Goal: Task Accomplishment & Management: Use online tool/utility

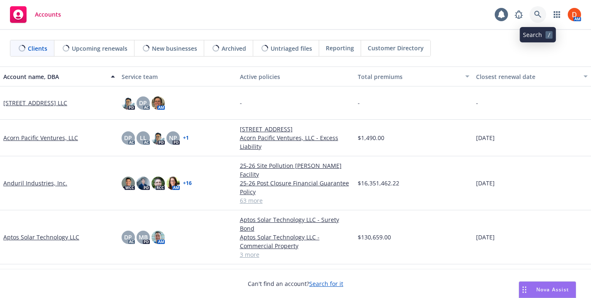
click at [535, 11] on icon at bounding box center [537, 14] width 7 height 7
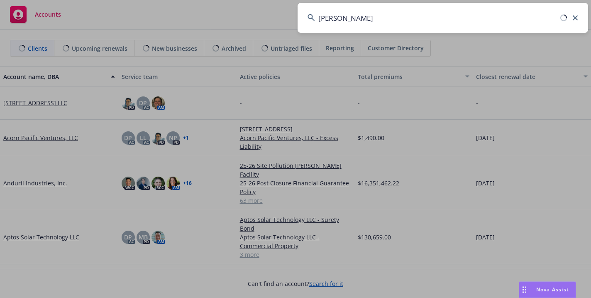
type input "[PERSON_NAME]"
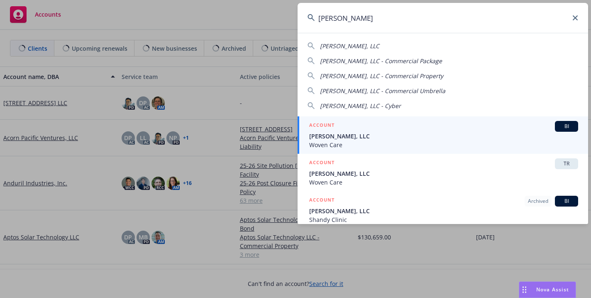
click at [395, 135] on span "[PERSON_NAME], LLC" at bounding box center [443, 136] width 269 height 9
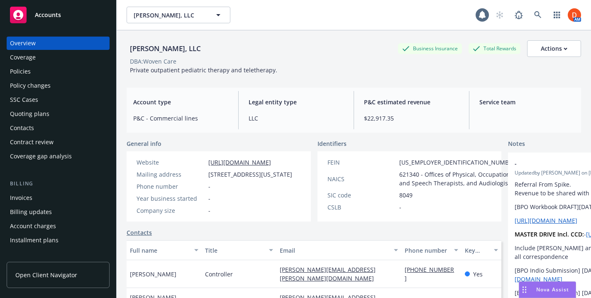
click at [43, 76] on div "Policies" at bounding box center [58, 71] width 96 height 13
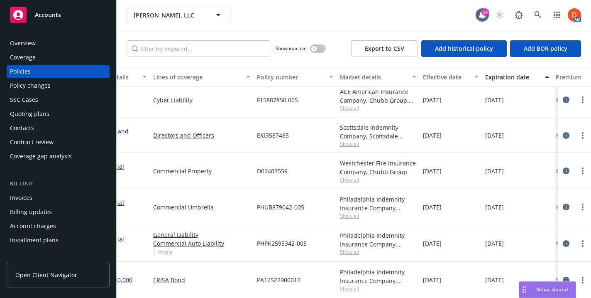
scroll to position [5, 42]
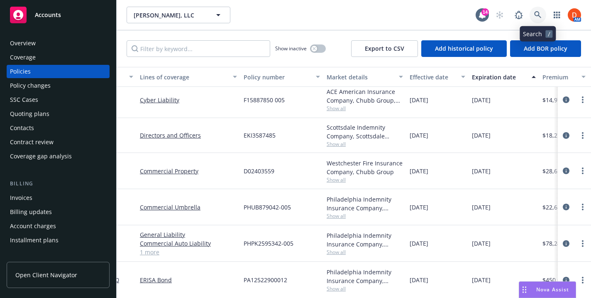
click at [535, 8] on link at bounding box center [538, 15] width 17 height 17
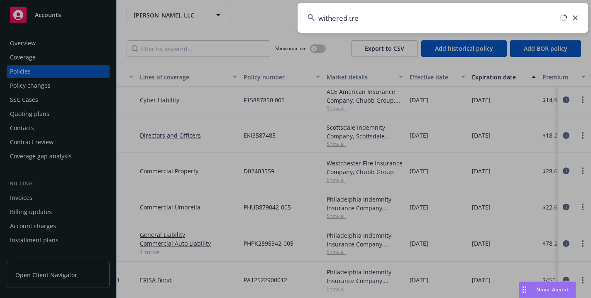
type input "withered tree"
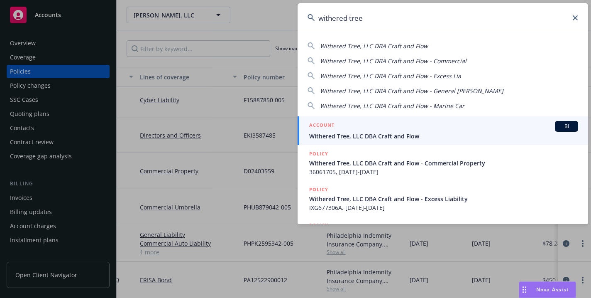
click at [425, 131] on div "ACCOUNT BI" at bounding box center [443, 126] width 269 height 11
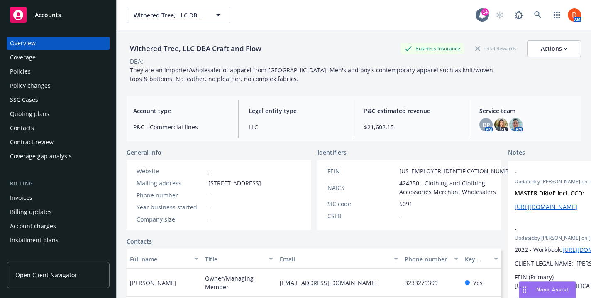
click at [176, 51] on div "Withered Tree, LLC DBA Craft and Flow" at bounding box center [196, 48] width 138 height 11
copy div "Withered Tree, LLC DBA Craft and Flow"
click at [71, 71] on div "Policies" at bounding box center [58, 71] width 96 height 13
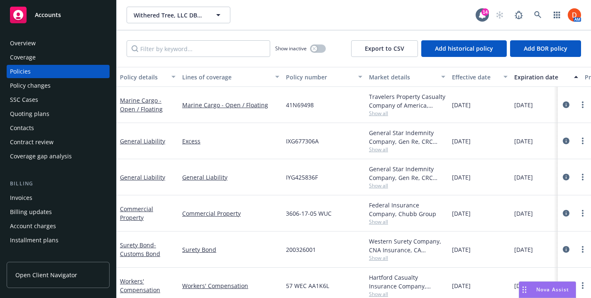
click at [387, 113] on span "Show all" at bounding box center [407, 113] width 76 height 7
click at [386, 112] on span "Show all" at bounding box center [407, 113] width 76 height 7
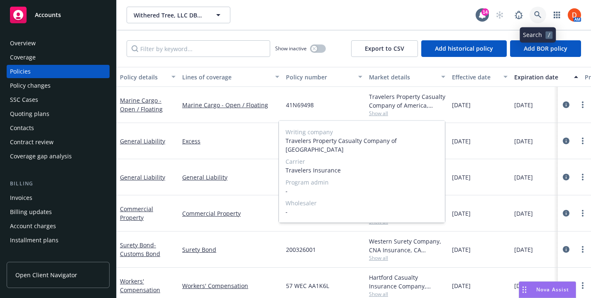
click at [536, 19] on link at bounding box center [538, 15] width 17 height 17
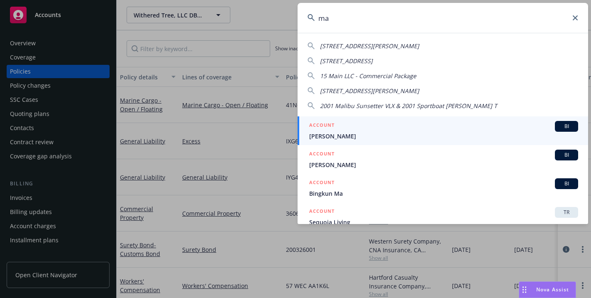
type input "m"
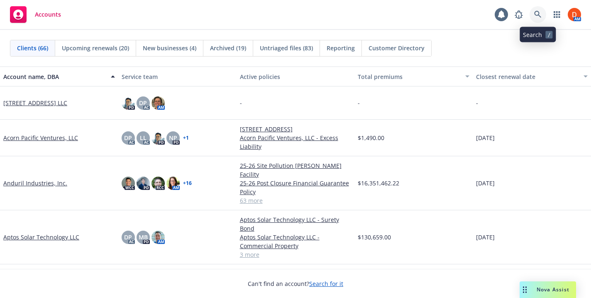
click at [532, 19] on link at bounding box center [538, 14] width 17 height 17
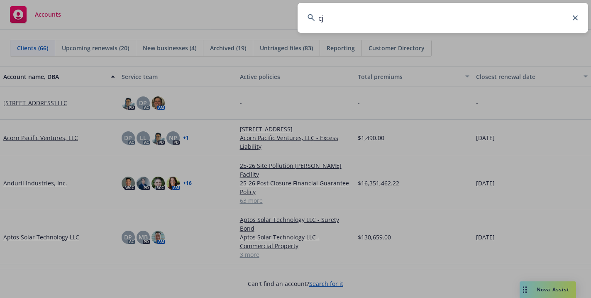
type input "c"
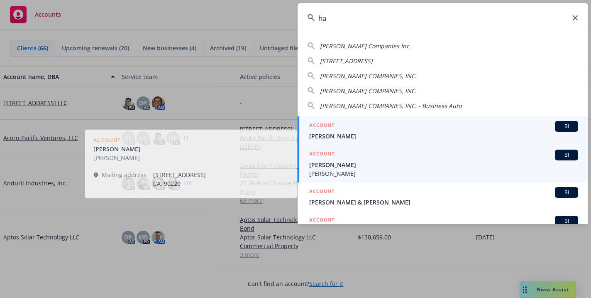
type input "h"
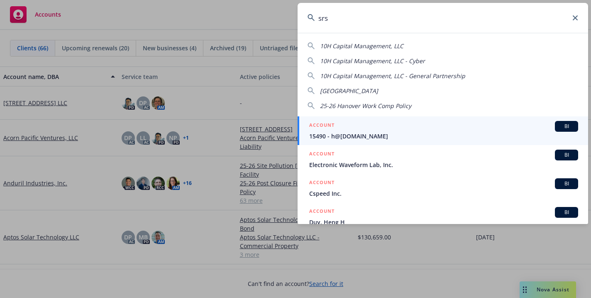
type input "srsc"
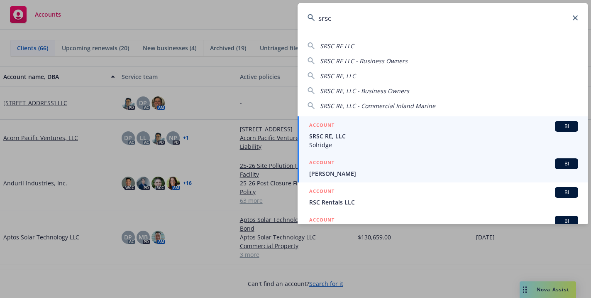
click at [377, 145] on span "Solridge" at bounding box center [443, 144] width 269 height 9
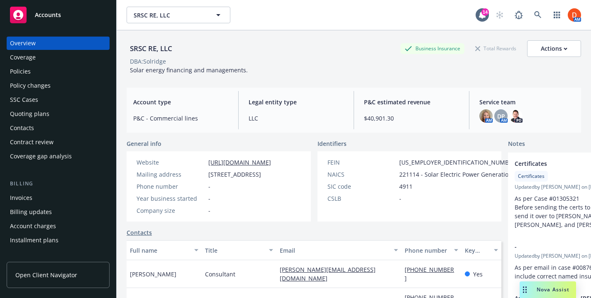
click at [544, 295] on div "Nova Assist" at bounding box center [548, 289] width 56 height 17
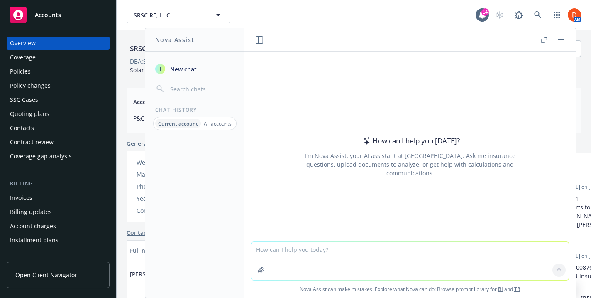
click at [218, 127] on p "All accounts" at bounding box center [218, 123] width 28 height 7
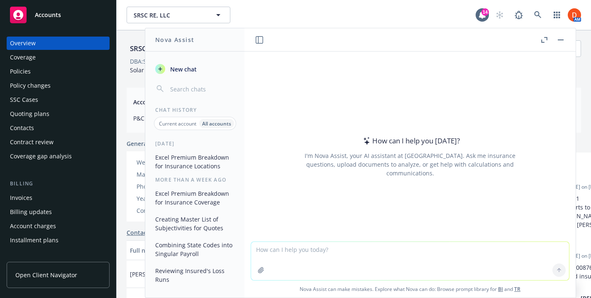
click at [186, 122] on p "Current account" at bounding box center [177, 123] width 37 height 7
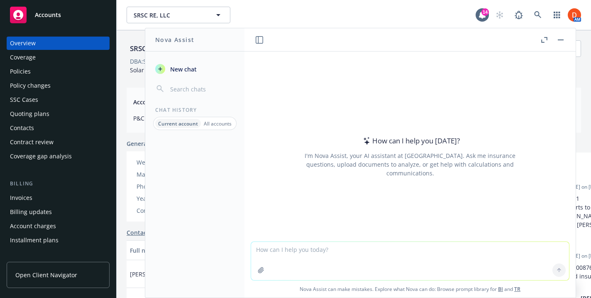
click at [301, 251] on textarea at bounding box center [410, 261] width 318 height 38
paste textarea "create a comprehensive Rate and Premium comparison of all coverage lines, deduc…"
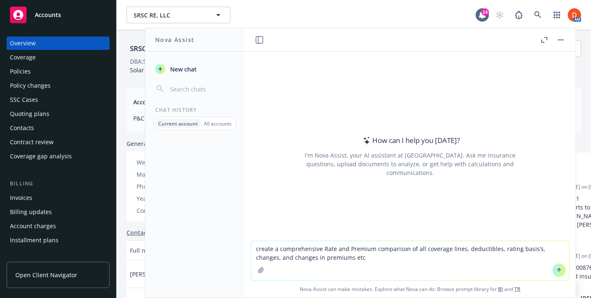
click at [260, 250] on textarea "create a comprehensive Rate and Premium comparison of all coverage lines, deduc…" at bounding box center [410, 260] width 318 height 39
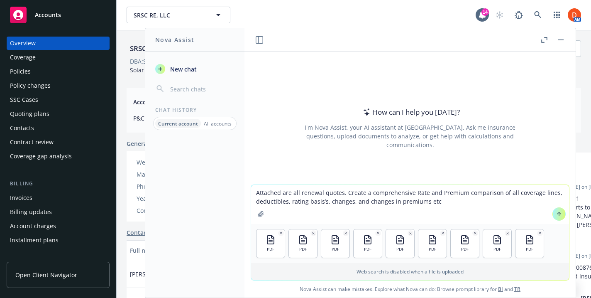
click at [446, 198] on textarea "Attached are all renewal quotes. Create a comprehensive Rate and Premium compar…" at bounding box center [410, 204] width 318 height 39
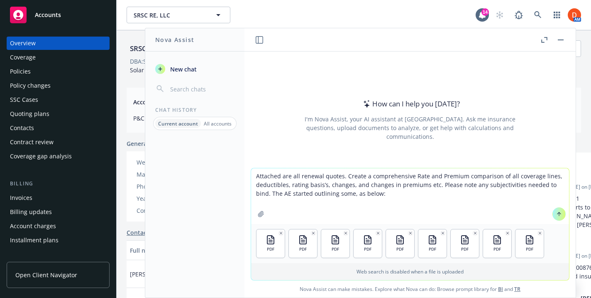
paste textarea "LoRemi Dolorsitametco: AD: ELIT – Seddoeiusm te Incididun. UTLA: ETDO magnaali …"
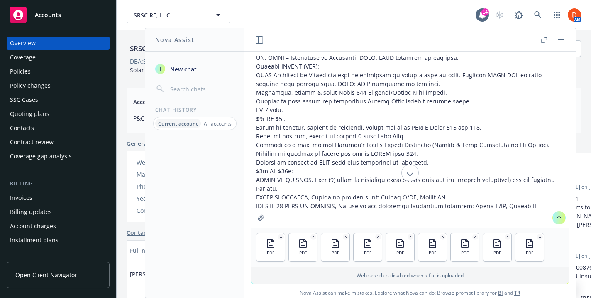
scroll to position [41, 0]
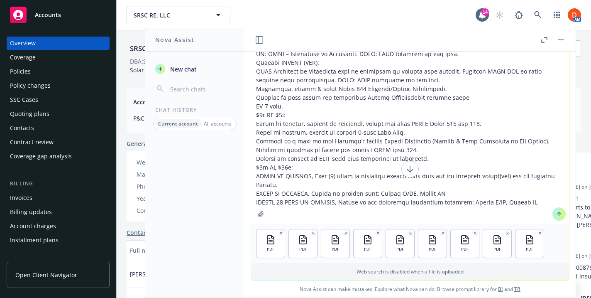
click at [412, 166] on icon at bounding box center [410, 169] width 10 height 10
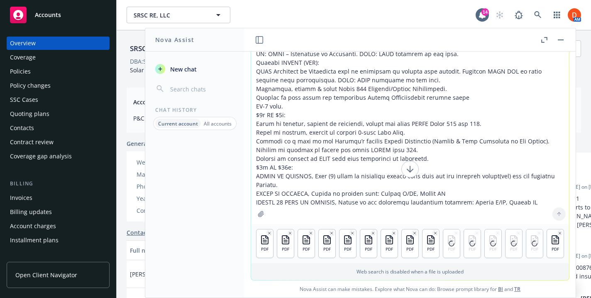
click at [526, 199] on textarea at bounding box center [410, 117] width 318 height 213
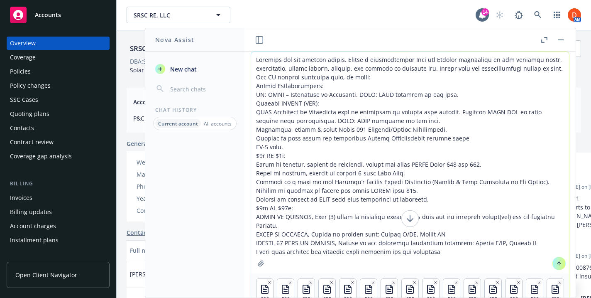
type textarea "Loremips dol sit ametcon adipis. Elitse d eiusmodtempor Inci utl Etdolor magnaa…"
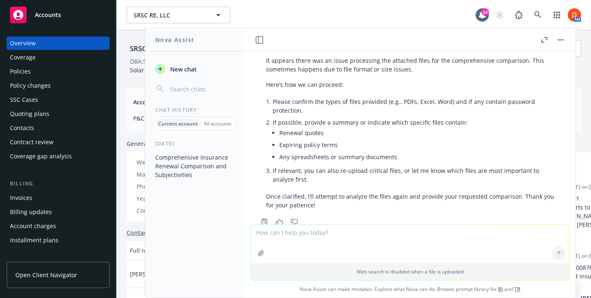
scroll to position [186, 1]
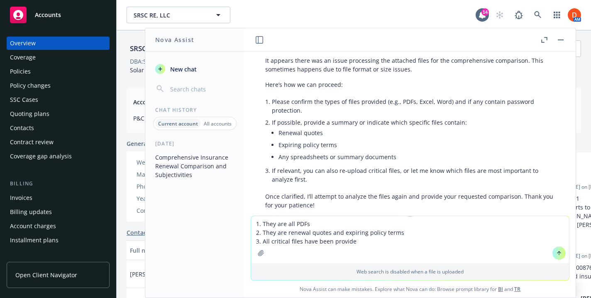
type textarea "1. They are all PDFs 2. They are renewal quotes and expiring policy terms 3. Al…"
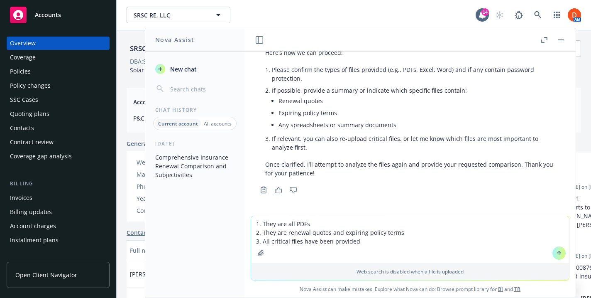
drag, startPoint x: 302, startPoint y: 240, endPoint x: 354, endPoint y: 240, distance: 51.5
click at [354, 240] on textarea "1. They are all PDFs 2. They are renewal quotes and expiring policy terms 3. Al…" at bounding box center [410, 239] width 318 height 47
click at [356, 240] on textarea "1. They are all PDFs 2. They are renewal quotes and expiring policy terms 3. Al…" at bounding box center [410, 239] width 318 height 47
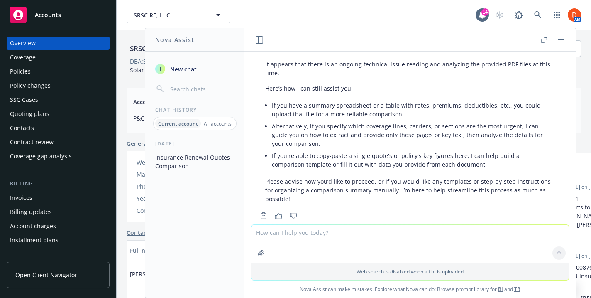
scroll to position [422, 1]
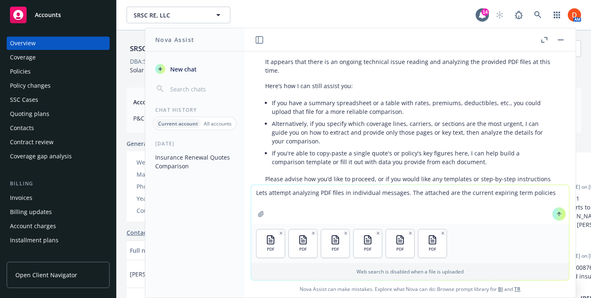
type textarea "Lets attempt analyzing PDF files in individual messages. The attached are the c…"
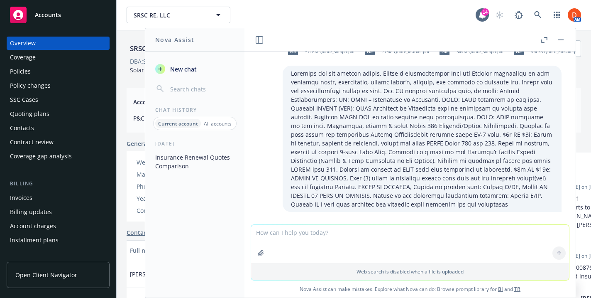
scroll to position [0, 1]
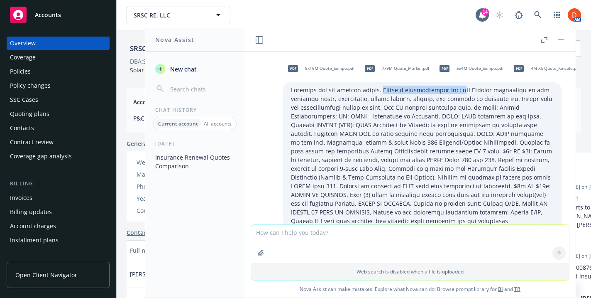
drag, startPoint x: 381, startPoint y: 90, endPoint x: 464, endPoint y: 94, distance: 83.5
click at [464, 94] on p at bounding box center [422, 156] width 262 height 140
click at [339, 104] on p at bounding box center [422, 156] width 262 height 140
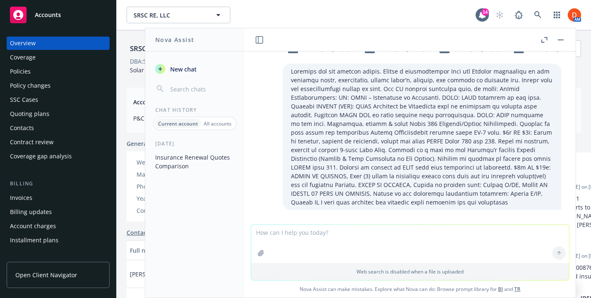
scroll to position [20, 1]
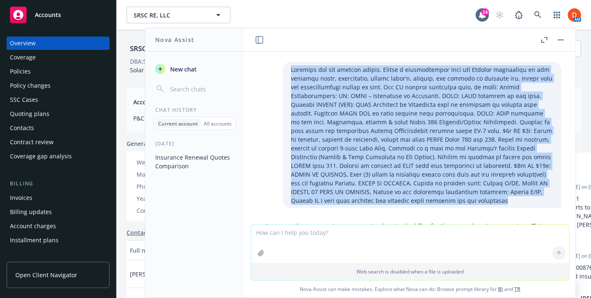
drag, startPoint x: 290, startPoint y: 68, endPoint x: 472, endPoint y: 201, distance: 225.5
click at [472, 201] on div at bounding box center [422, 135] width 279 height 146
copy p "Attached are all renewal quotes. Create a comprehensive Rate and Premium compar…"
click at [176, 64] on button "New chat" at bounding box center [195, 68] width 86 height 15
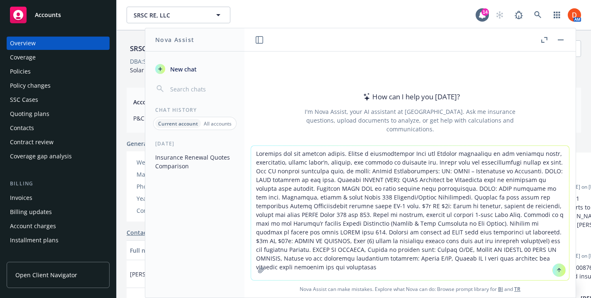
drag, startPoint x: 438, startPoint y: 162, endPoint x: 345, endPoint y: 258, distance: 133.9
click at [345, 258] on textarea at bounding box center [410, 213] width 318 height 134
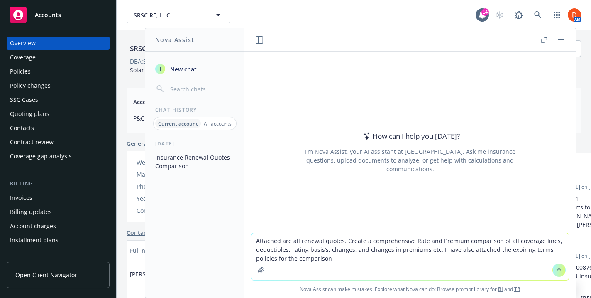
click at [29, 72] on div "Policies" at bounding box center [20, 71] width 21 height 13
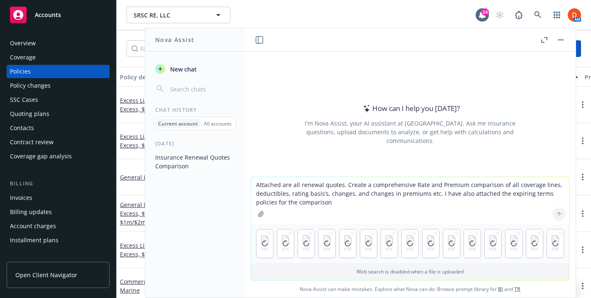
click at [300, 184] on textarea "Attached are all renewal quotes. Create a comprehensive Rate and Premium compar…" at bounding box center [410, 200] width 318 height 47
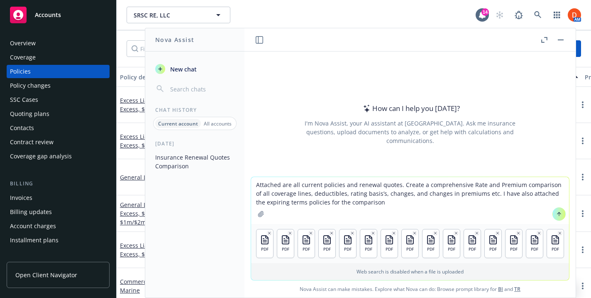
drag, startPoint x: 486, startPoint y: 195, endPoint x: 502, endPoint y: 205, distance: 18.7
click at [502, 205] on textarea "Attached are all current policies and renewal quotes. Create a comprehensive Ra…" at bounding box center [410, 200] width 318 height 47
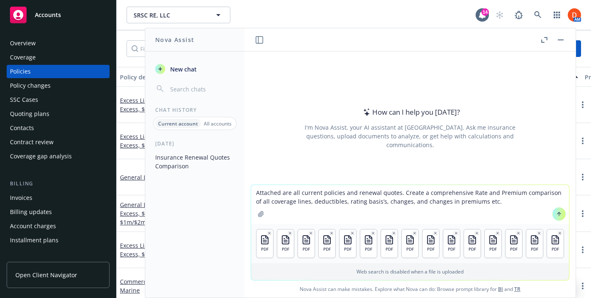
click at [490, 193] on textarea "Attached are all current policies and renewal quotes. Create a comprehensive Ra…" at bounding box center [410, 204] width 318 height 39
click at [465, 192] on textarea "Attached are all current policies and renewal quotes. Create a comprehensive Ra…" at bounding box center [410, 204] width 318 height 39
type textarea "Attached are all current policies and renewal quotes. Create a comprehensive ye…"
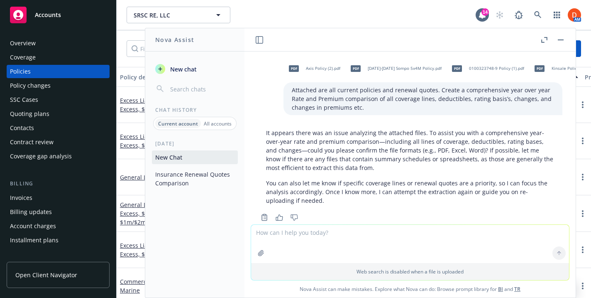
scroll to position [19, 0]
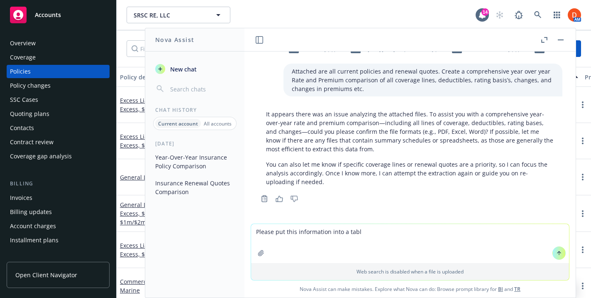
type textarea "Please put this information into a table"
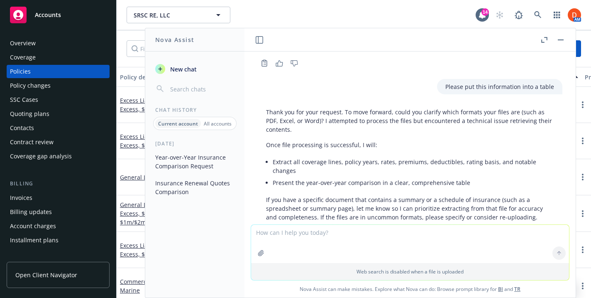
scroll to position [196, 0]
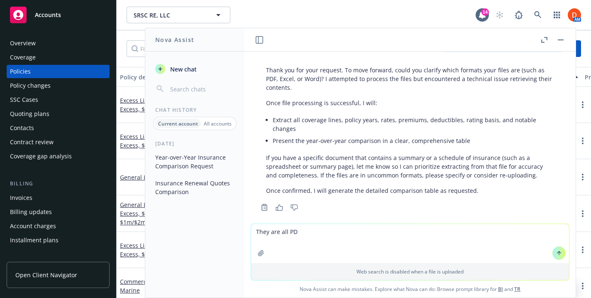
type textarea "They are all PDF"
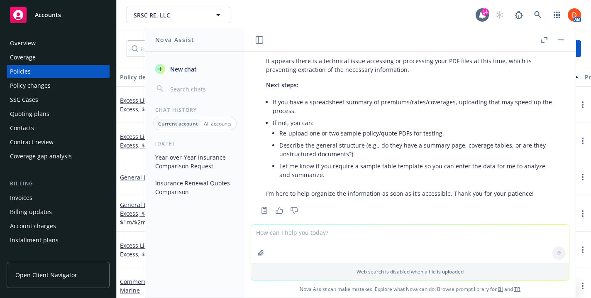
scroll to position [394, 0]
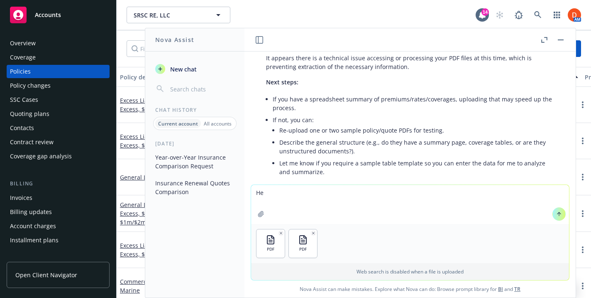
type textarea "H"
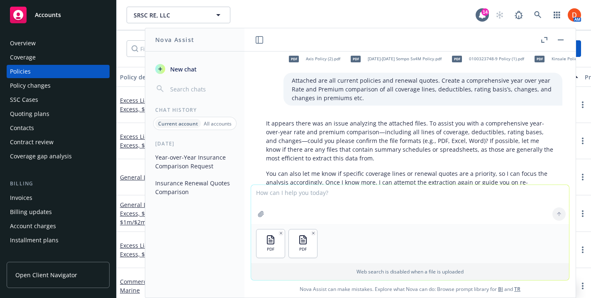
scroll to position [0, 0]
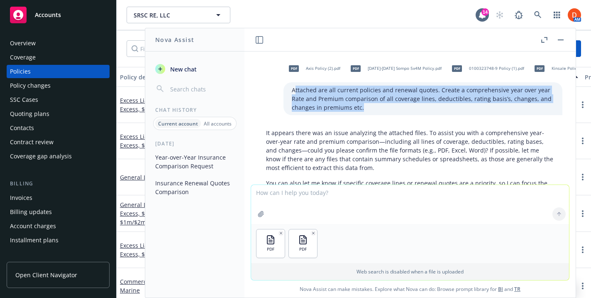
drag, startPoint x: 294, startPoint y: 90, endPoint x: 364, endPoint y: 111, distance: 72.8
click at [364, 111] on p "Attached are all current policies and renewal quotes. Create a comprehensive ye…" at bounding box center [423, 99] width 262 height 26
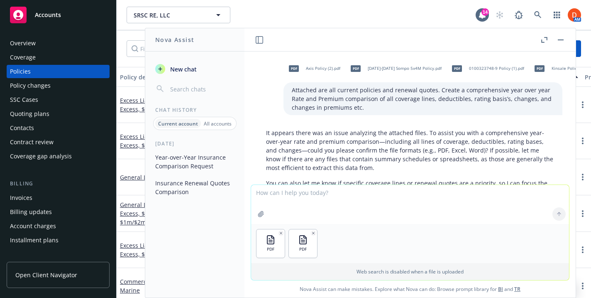
click at [306, 95] on p "Attached are all current policies and renewal quotes. Create a comprehensive ye…" at bounding box center [423, 99] width 262 height 26
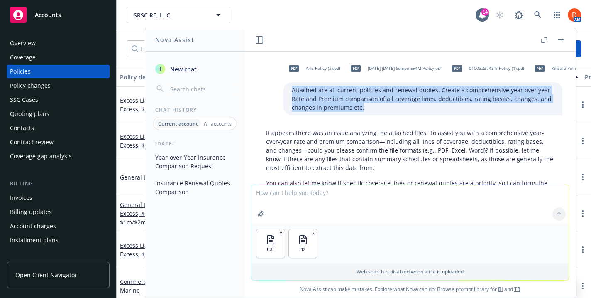
drag, startPoint x: 291, startPoint y: 87, endPoint x: 370, endPoint y: 110, distance: 82.8
click at [370, 110] on div "Attached are all current policies and renewal quotes. Create a comprehensive ye…" at bounding box center [423, 98] width 279 height 33
copy p "Attached are all current policies and renewal quotes. Create a comprehensive ye…"
click at [338, 190] on textarea at bounding box center [410, 204] width 318 height 39
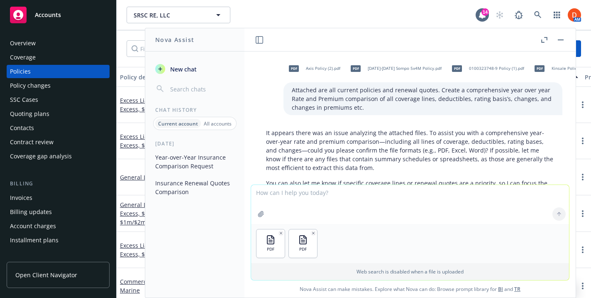
paste textarea "Attached are all current policies and renewal quotes. Create a comprehensive ye…"
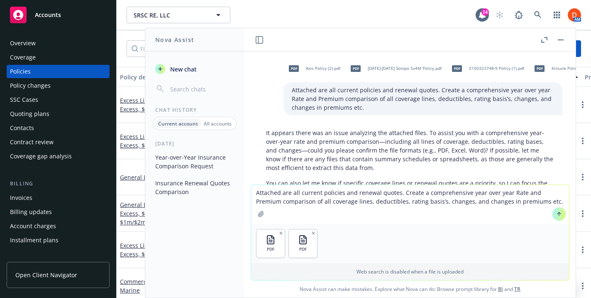
drag, startPoint x: 291, startPoint y: 191, endPoint x: 319, endPoint y: 192, distance: 27.8
click at [319, 192] on textarea "Attached are all current policies and renewal quotes. Create a comprehensive ye…" at bounding box center [410, 204] width 318 height 39
click at [289, 194] on textarea "Attached are current GL policies and renewal quotes. Create a comprehensive yea…" at bounding box center [410, 204] width 318 height 39
click at [348, 191] on textarea "Attached is the current GL policies and renewal quotes. Create a comprehensive …" at bounding box center [410, 204] width 318 height 39
click at [399, 194] on textarea "Attached is the current GL policy and renewal quotes. Create a comprehensive ye…" at bounding box center [410, 204] width 318 height 39
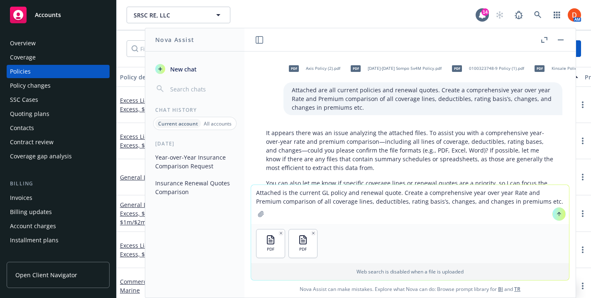
click at [530, 201] on textarea "Attached is the current GL policy and renewal quote. Create a comprehensive yea…" at bounding box center [410, 204] width 318 height 39
type textarea "Attached is the current GL policy and renewal quote. Create a comprehensive yea…"
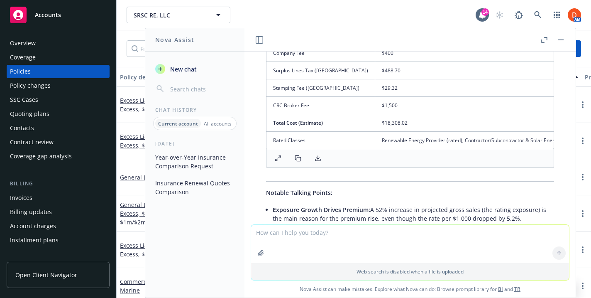
scroll to position [870, 0]
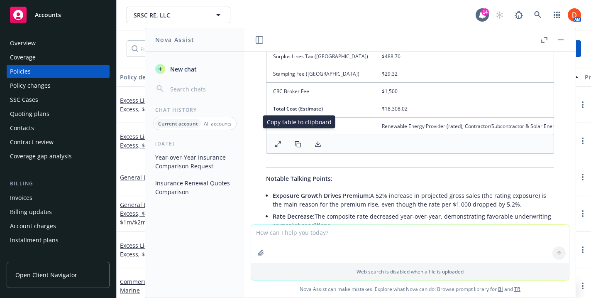
click at [303, 138] on button at bounding box center [298, 144] width 17 height 12
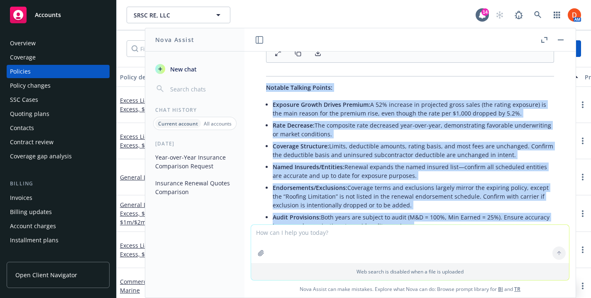
scroll to position [1023, 0]
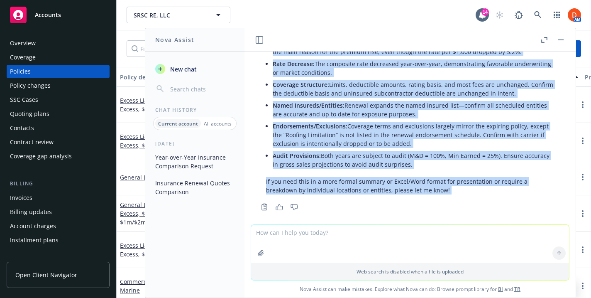
drag, startPoint x: 267, startPoint y: 116, endPoint x: 416, endPoint y: 164, distance: 157.1
copy div "Notable Talking Points: Exposure Growth Drives Premium: A 52% increase in proje…"
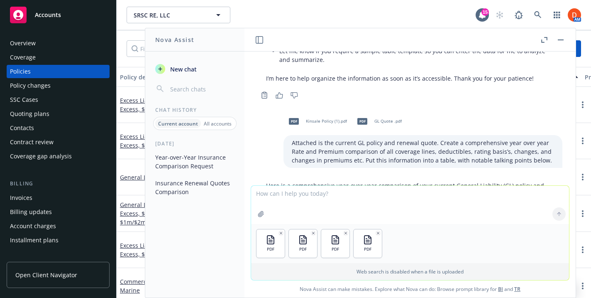
scroll to position [535, 0]
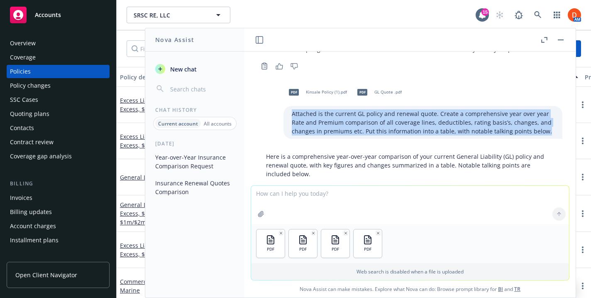
drag, startPoint x: 291, startPoint y: 105, endPoint x: 544, endPoint y: 124, distance: 253.2
click at [544, 124] on div "Attached is the current GL policy and renewal quote. Create a comprehensive yea…" at bounding box center [423, 122] width 279 height 33
copy p "Attached is the current GL policy and renewal quote. Create a comprehensive yea…"
click at [206, 70] on button "New chat" at bounding box center [195, 68] width 86 height 15
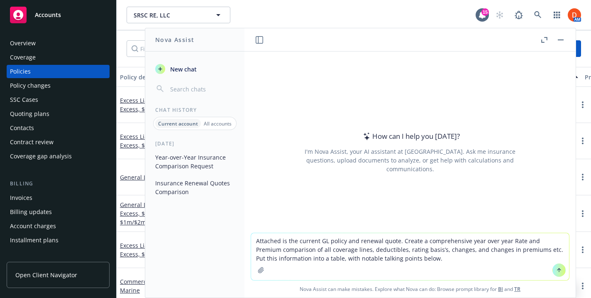
type textarea "Attached is the current GL policy and renewal quote. Create a comprehensive yea…"
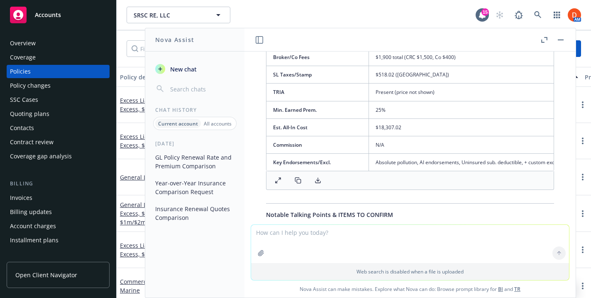
scroll to position [480, 0]
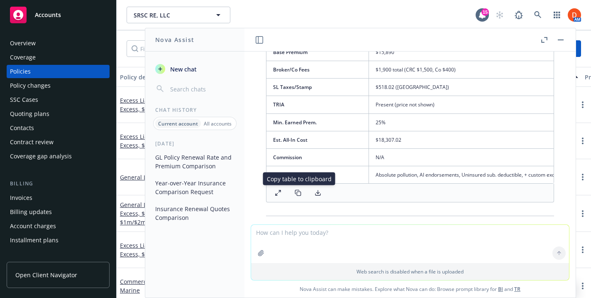
click at [296, 192] on icon at bounding box center [298, 192] width 7 height 7
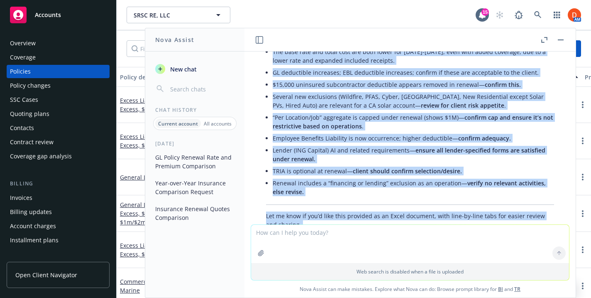
scroll to position [736, 0]
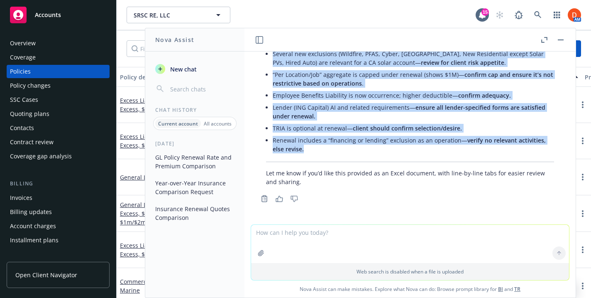
drag, startPoint x: 267, startPoint y: 151, endPoint x: 385, endPoint y: 151, distance: 118.8
copy div "Notable Talking Points & ITEMS TO CONFIRM Renewal expands environmental risk pr…"
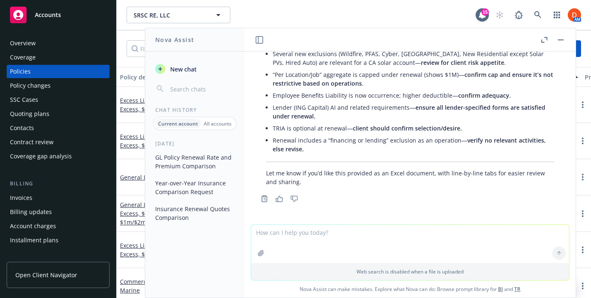
click at [337, 235] on textarea at bounding box center [410, 244] width 318 height 38
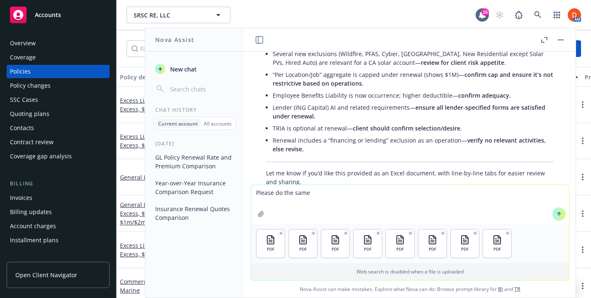
click at [390, 196] on textarea "Please do the same" at bounding box center [410, 204] width 318 height 39
type textarea "Please do the same for the excess policies"
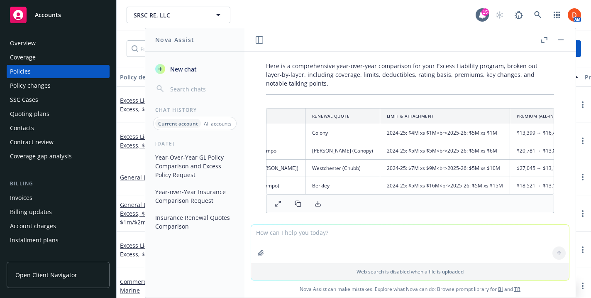
scroll to position [0, 81]
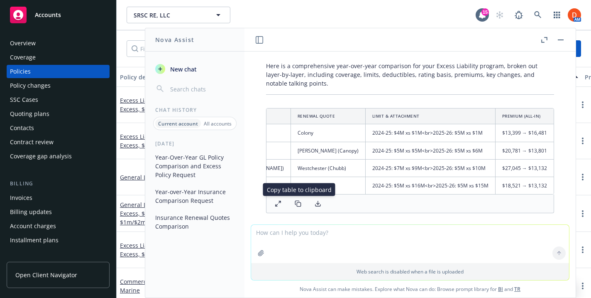
click at [294, 206] on button at bounding box center [298, 204] width 17 height 12
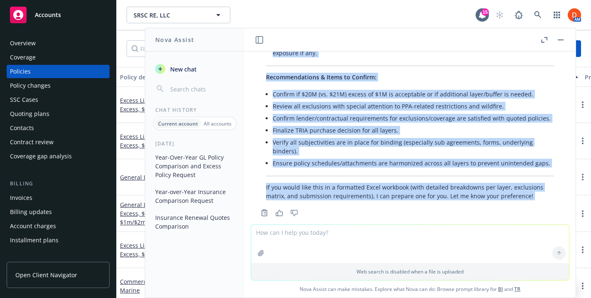
scroll to position [1536, 0]
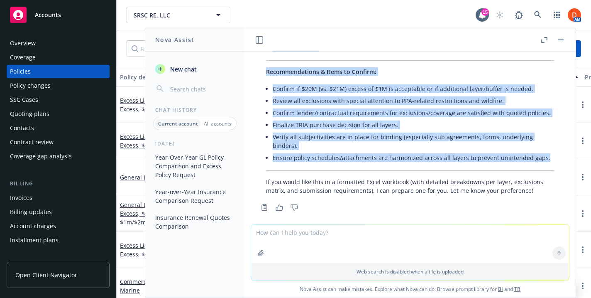
drag, startPoint x: 267, startPoint y: 117, endPoint x: 551, endPoint y: 146, distance: 285.5
copy div "Program Summary Stacked Excess Capacity : Expiring: $21M above the $1M primary …"
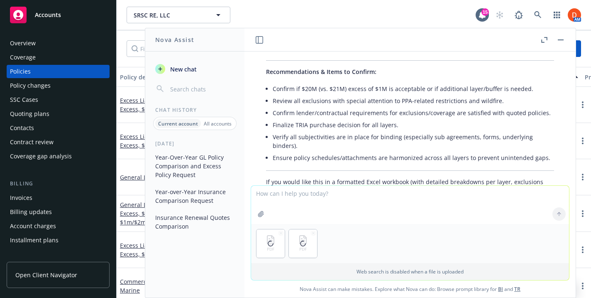
click at [378, 203] on textarea at bounding box center [410, 205] width 318 height 38
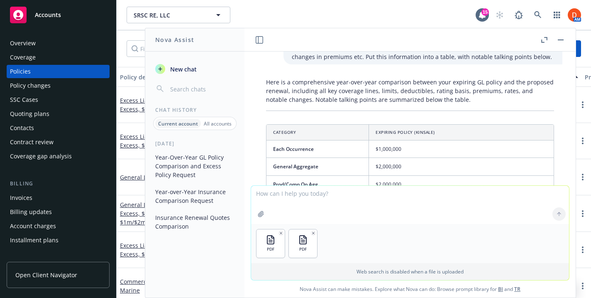
scroll to position [0, 0]
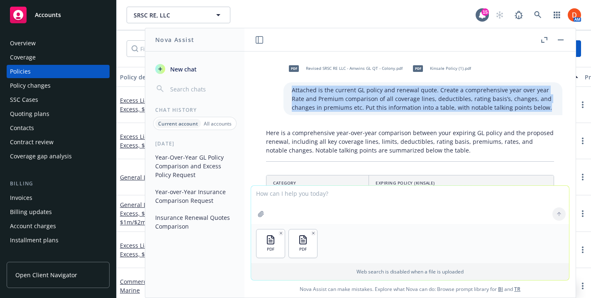
drag, startPoint x: 292, startPoint y: 91, endPoint x: 544, endPoint y: 108, distance: 251.8
click at [544, 108] on p "Attached is the current GL policy and renewal quote. Create a comprehensive yea…" at bounding box center [423, 99] width 262 height 26
copy p "Attached is the current GL policy and renewal quote. Create a comprehensive yea…"
click at [340, 192] on textarea at bounding box center [410, 205] width 318 height 38
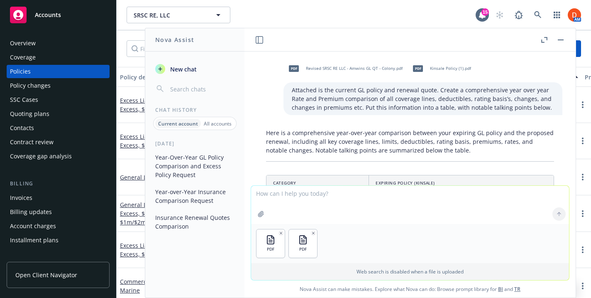
paste textarea "Attached is the current GL policy and renewal quote. Create a comprehensive yea…"
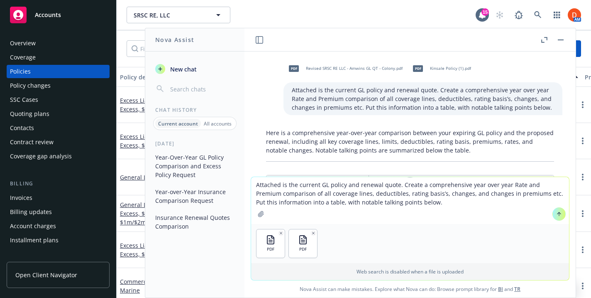
click at [322, 184] on textarea "Attached is the current GL policy and renewal quote. Create a comprehensive yea…" at bounding box center [410, 200] width 318 height 47
type textarea "Attached is the current Inland Marine policy and renewal quote. Create a compre…"
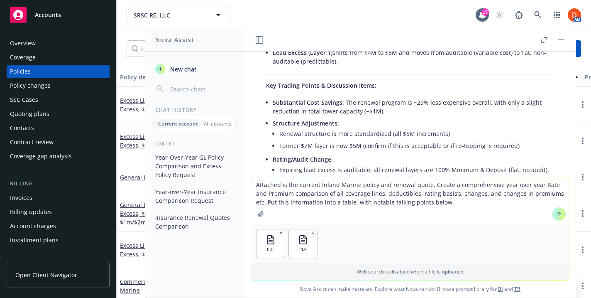
scroll to position [1244, 0]
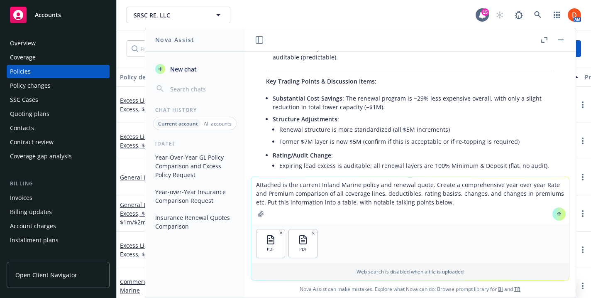
click at [429, 194] on textarea "Attached is the current Inland Marine policy and renewal quote. Create a compre…" at bounding box center [410, 200] width 318 height 47
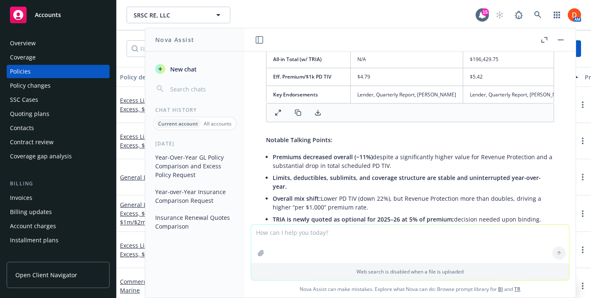
scroll to position [2244, 0]
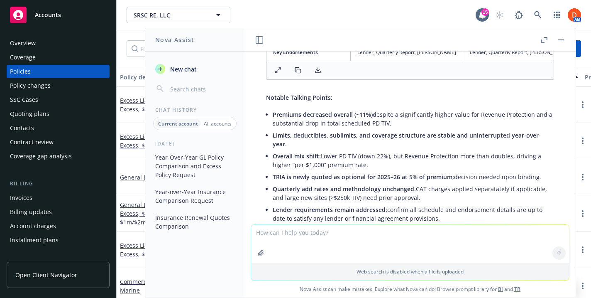
click at [301, 69] on rect at bounding box center [299, 71] width 4 height 4
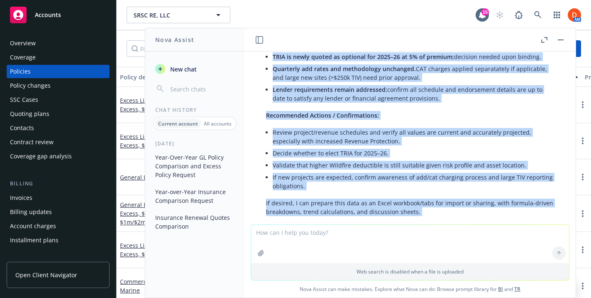
scroll to position [2377, 0]
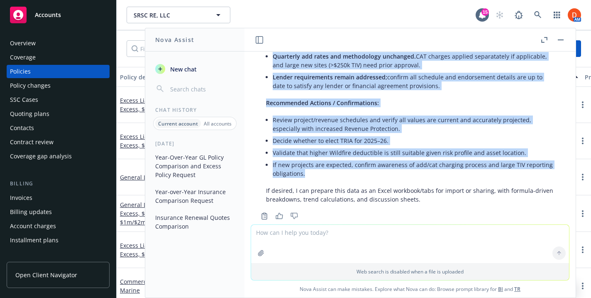
drag, startPoint x: 268, startPoint y: 126, endPoint x: 382, endPoint y: 163, distance: 119.9
copy div "Notable Talking Points: Premiums decreased overall (~11%) despite a significant…"
click at [180, 71] on span "New chat" at bounding box center [183, 69] width 28 height 9
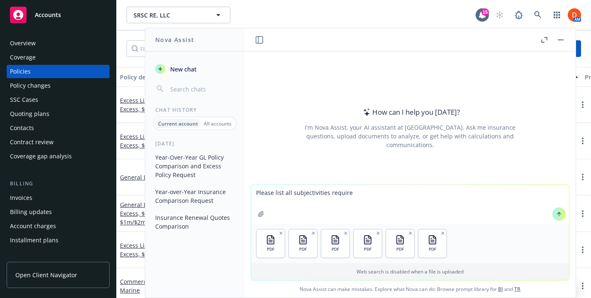
type textarea "Please list all subjectivities required"
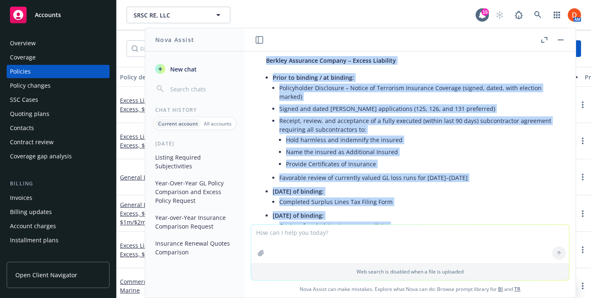
scroll to position [561, 0]
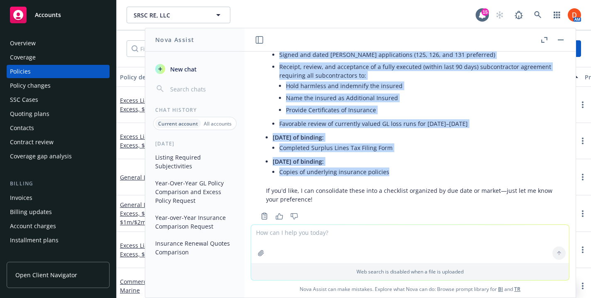
drag, startPoint x: 267, startPoint y: 139, endPoint x: 386, endPoint y: 156, distance: 120.0
copy div "Westchester Surplus Lines Insurance Co. – Excess (Environmental) Prior to bindi…"
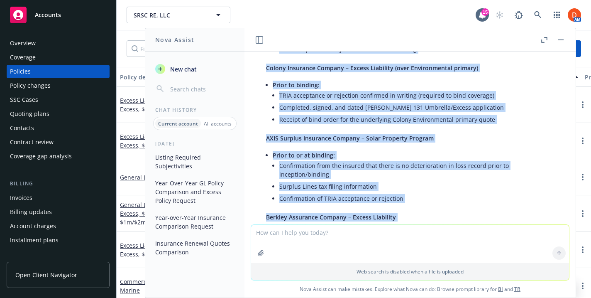
scroll to position [331, 0]
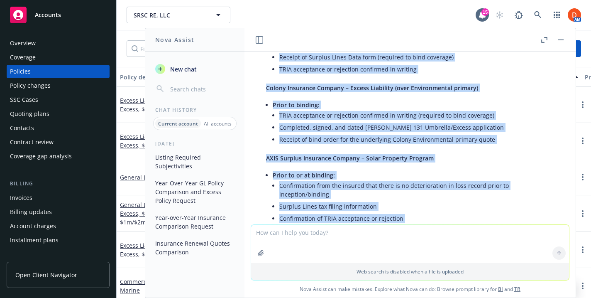
copy div "Westchester Surplus Lines Insurance Co. – Excess (Environmental) Prior to bindi…"
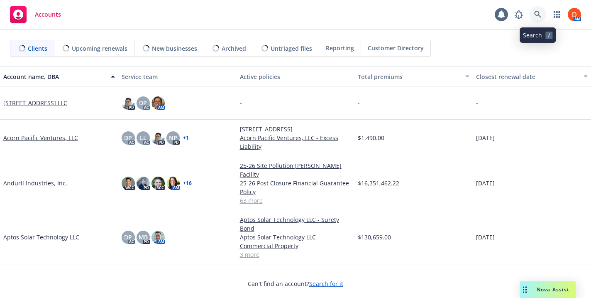
click at [542, 9] on link at bounding box center [538, 14] width 17 height 17
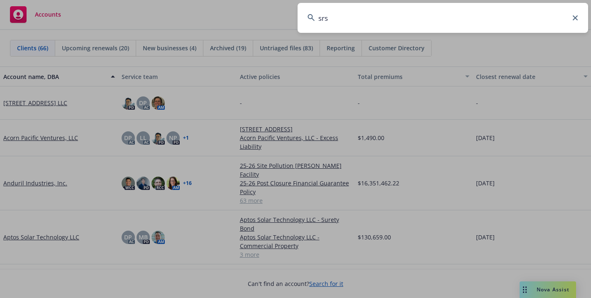
type input "srsc"
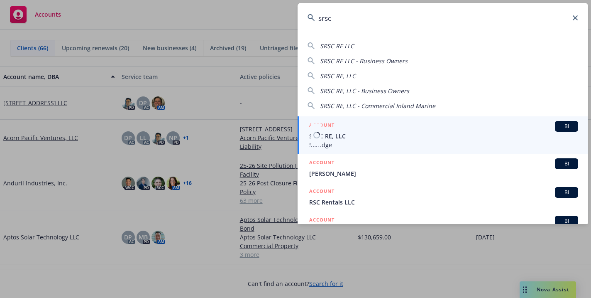
click at [371, 122] on div "ACCOUNT BI" at bounding box center [443, 126] width 269 height 11
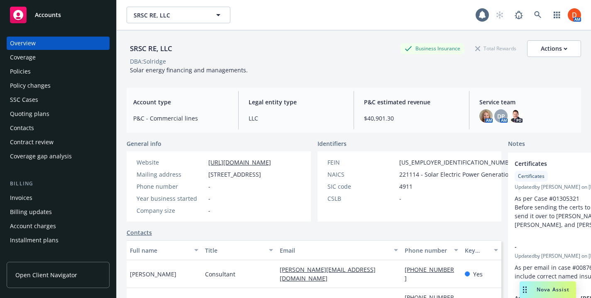
click at [68, 76] on div "Policies" at bounding box center [58, 71] width 96 height 13
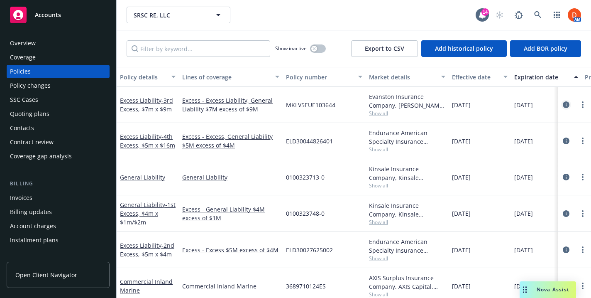
click at [568, 105] on icon "circleInformation" at bounding box center [566, 104] width 7 height 7
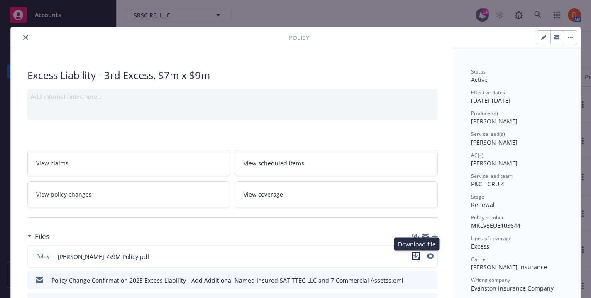
click at [419, 257] on icon "download file" at bounding box center [416, 255] width 7 height 7
click at [24, 35] on icon "close" at bounding box center [25, 37] width 5 height 5
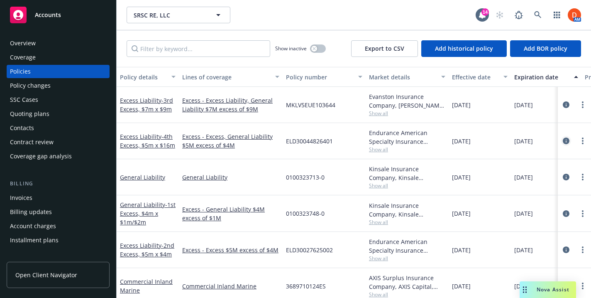
click at [568, 138] on icon "circleInformation" at bounding box center [566, 140] width 7 height 7
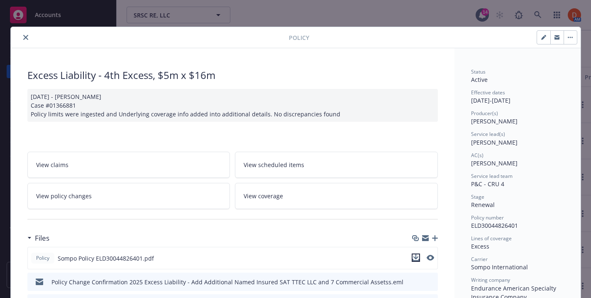
click at [418, 258] on icon "download file" at bounding box center [416, 257] width 7 height 7
click at [24, 35] on icon "close" at bounding box center [25, 37] width 5 height 5
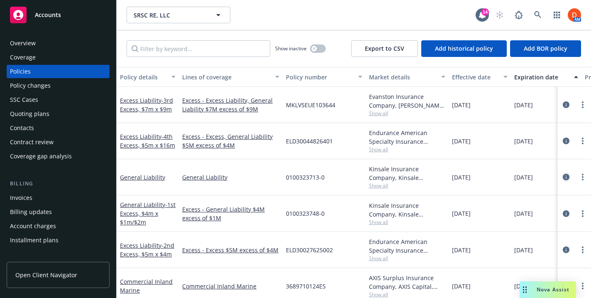
click at [564, 174] on icon "circleInformation" at bounding box center [566, 177] width 7 height 7
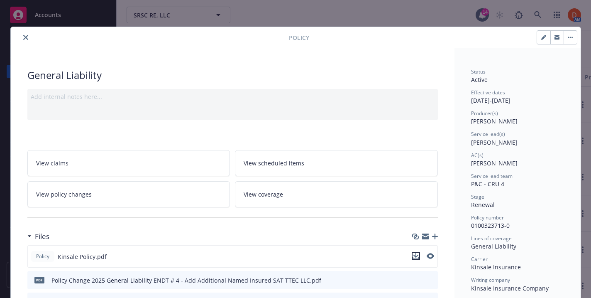
click at [418, 255] on icon "download file" at bounding box center [416, 255] width 7 height 7
click at [29, 37] on button "close" at bounding box center [26, 37] width 10 height 10
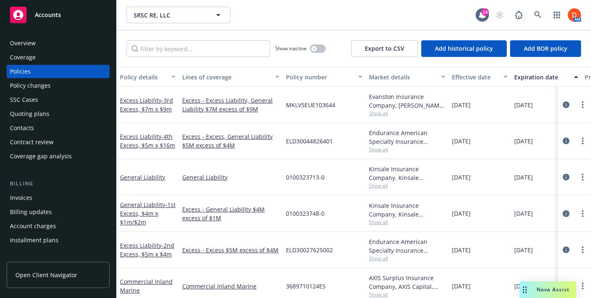
click at [564, 212] on icon "circleInformation" at bounding box center [566, 213] width 7 height 7
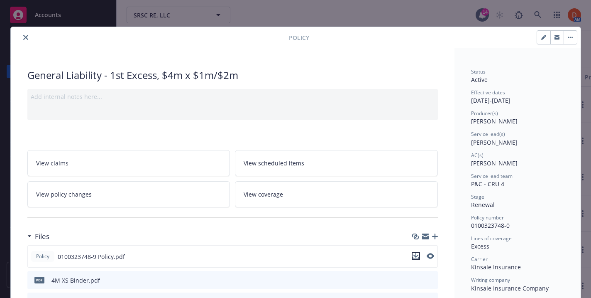
click at [417, 256] on icon "download file" at bounding box center [415, 254] width 5 height 5
click at [30, 42] on div at bounding box center [151, 37] width 275 height 10
click at [22, 35] on button "close" at bounding box center [26, 37] width 10 height 10
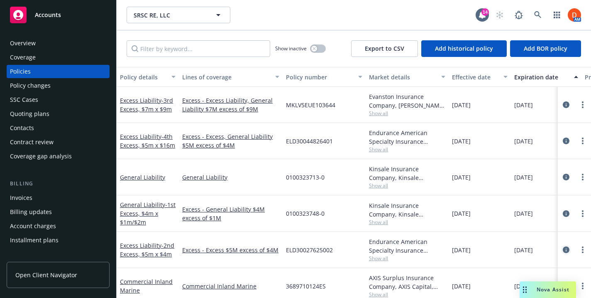
click at [565, 250] on icon "circleInformation" at bounding box center [566, 249] width 7 height 7
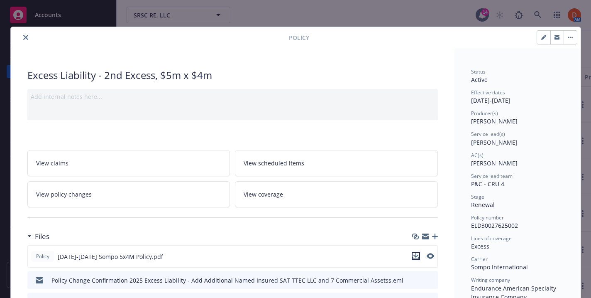
click at [416, 255] on icon "download file" at bounding box center [415, 254] width 5 height 5
click at [23, 38] on icon "close" at bounding box center [25, 37] width 5 height 5
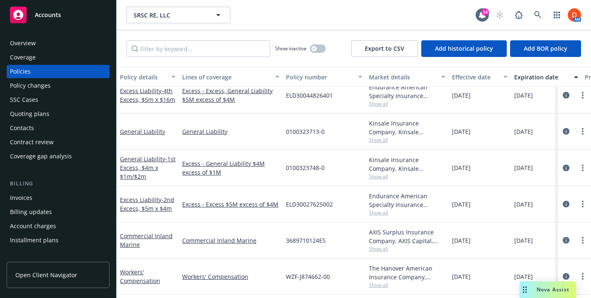
scroll to position [46, 0]
click at [568, 239] on icon "circleInformation" at bounding box center [566, 239] width 7 height 7
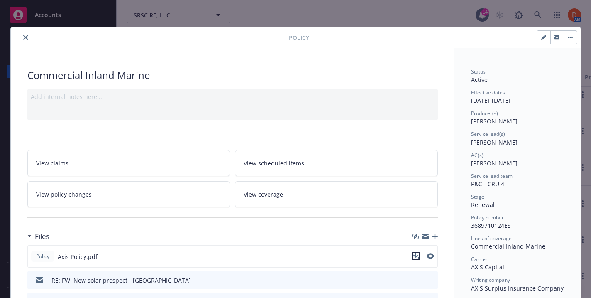
click at [416, 257] on icon "download file" at bounding box center [416, 255] width 7 height 7
click at [29, 37] on button "close" at bounding box center [26, 37] width 10 height 10
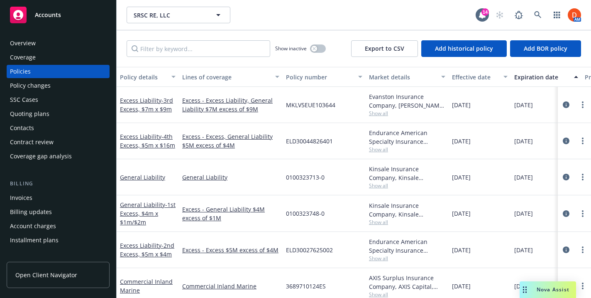
scroll to position [1, 0]
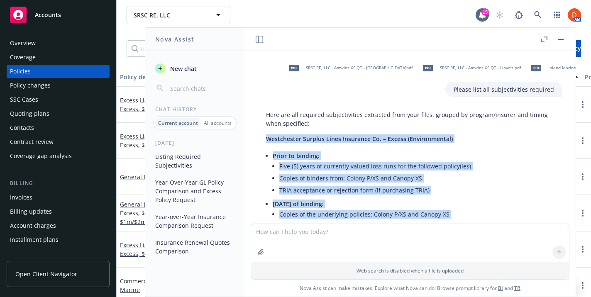
scroll to position [331, 0]
